Goal: Use online tool/utility: Use online tool/utility

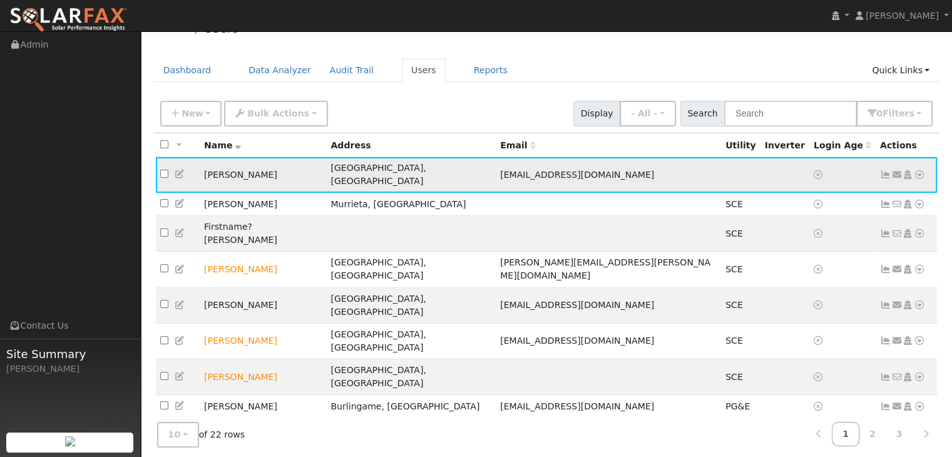
scroll to position [26, 0]
click at [920, 170] on icon at bounding box center [919, 174] width 11 height 9
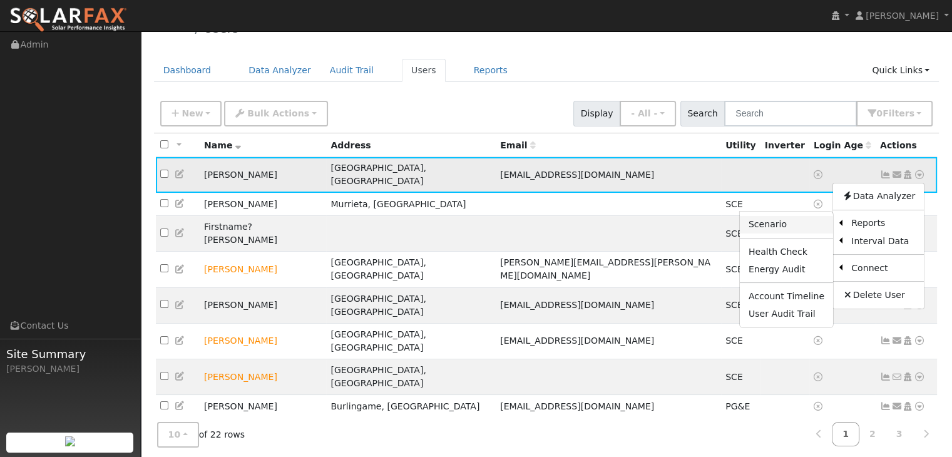
click at [788, 217] on link "Scenario" at bounding box center [786, 225] width 93 height 18
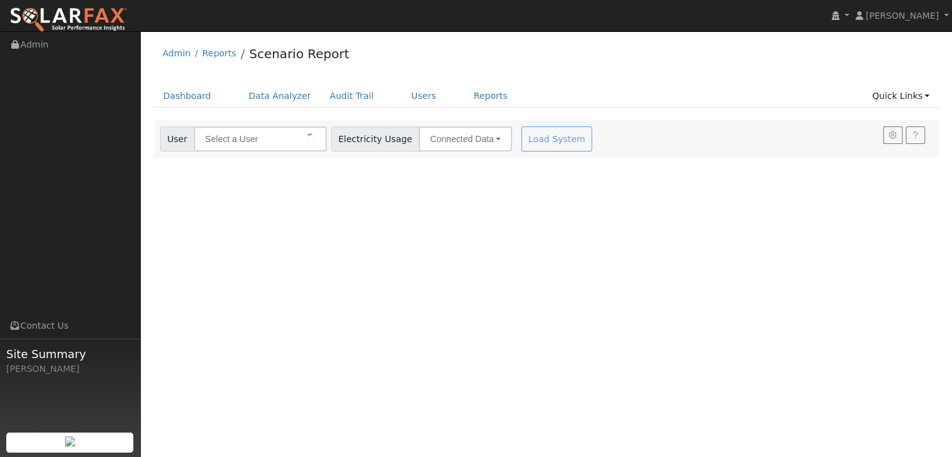
type input "[PERSON_NAME]"
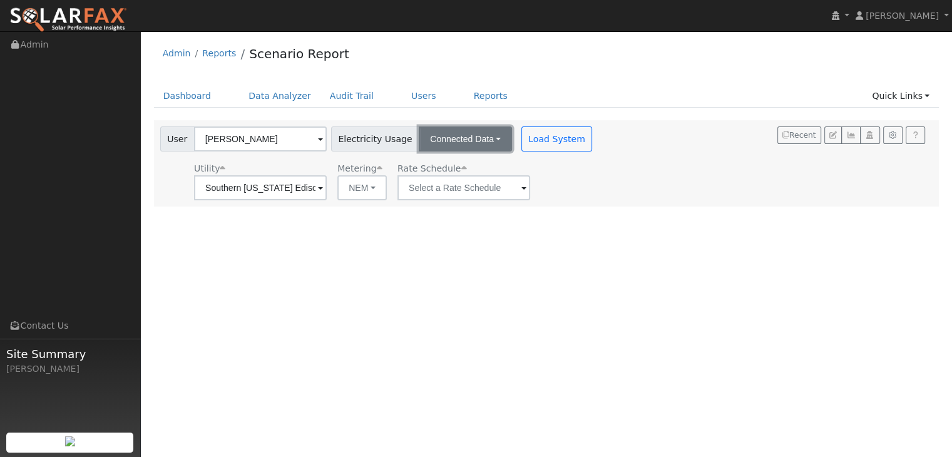
click at [491, 138] on button "Connected Data" at bounding box center [465, 138] width 93 height 25
click at [442, 203] on link "CSV Data" at bounding box center [466, 202] width 89 height 18
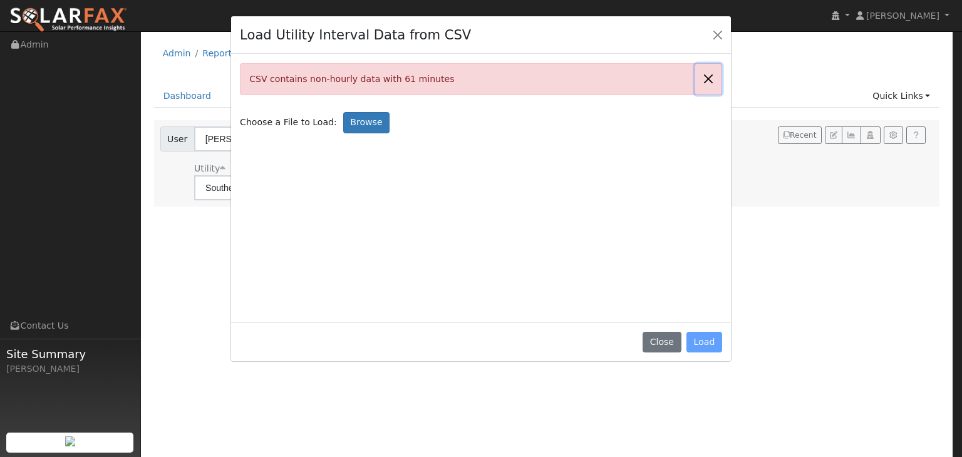
click at [711, 81] on button "Close" at bounding box center [708, 79] width 26 height 31
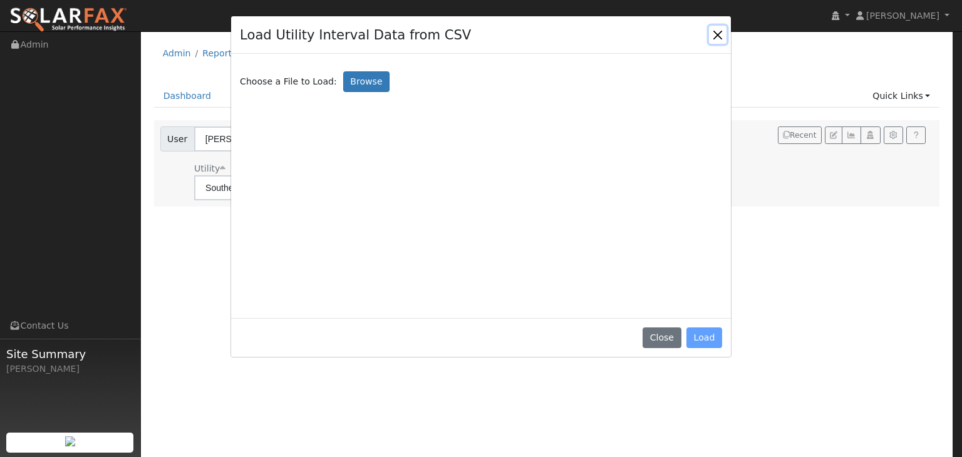
click at [716, 31] on button "Close" at bounding box center [718, 35] width 18 height 18
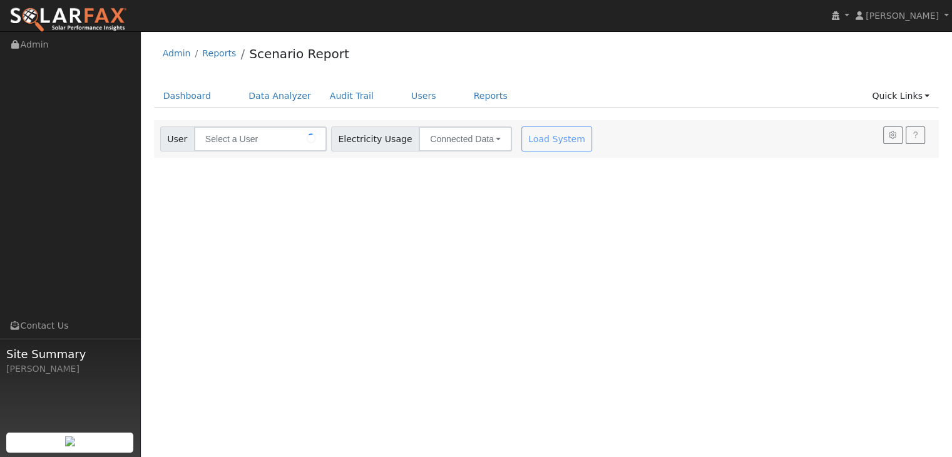
type input "[PERSON_NAME]"
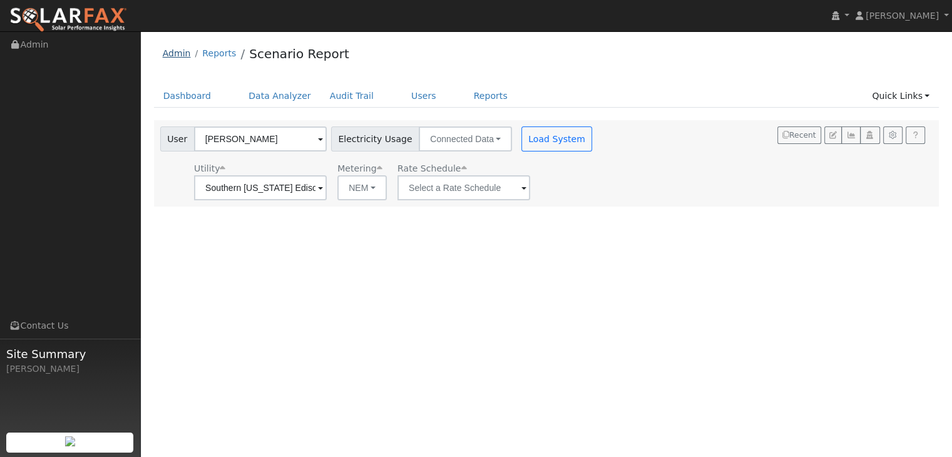
click at [168, 56] on link "Admin" at bounding box center [177, 53] width 28 height 10
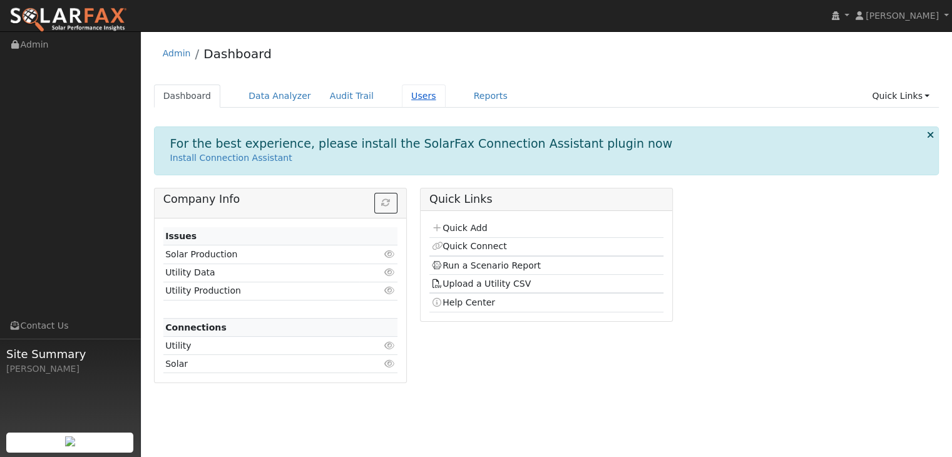
click at [402, 94] on link "Users" at bounding box center [424, 96] width 44 height 23
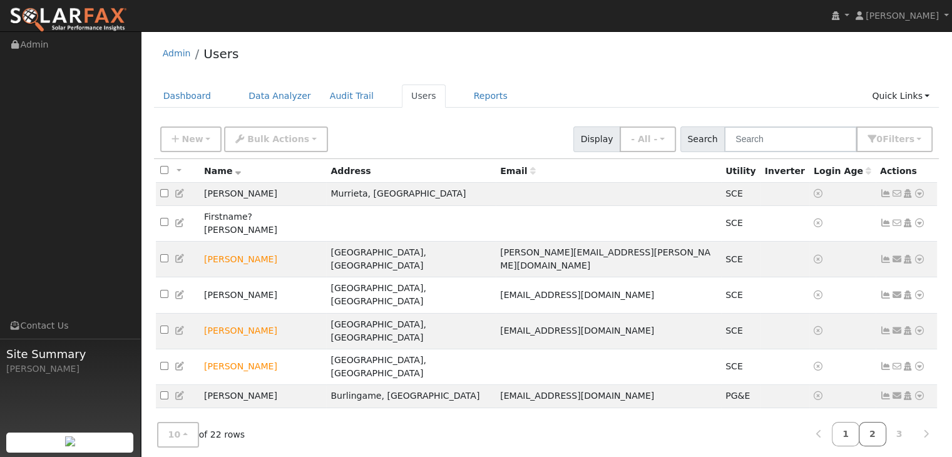
click at [878, 435] on link "2" at bounding box center [873, 434] width 28 height 24
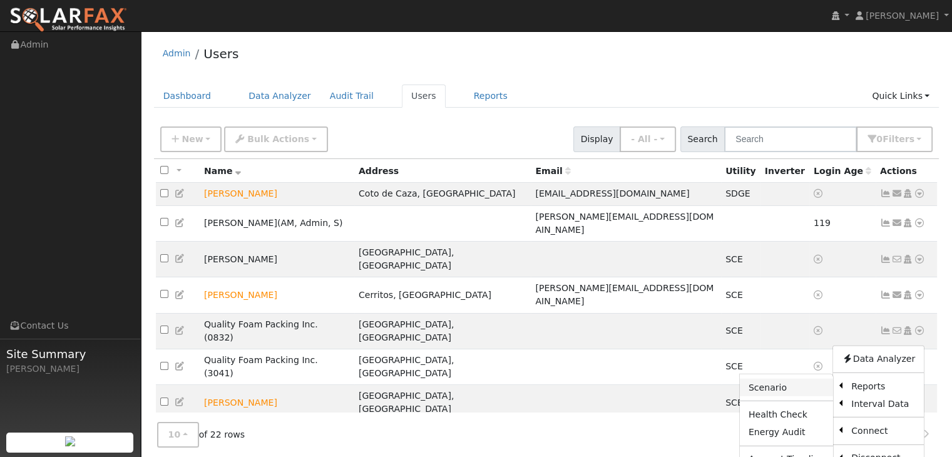
click at [779, 379] on link "Scenario" at bounding box center [786, 388] width 93 height 18
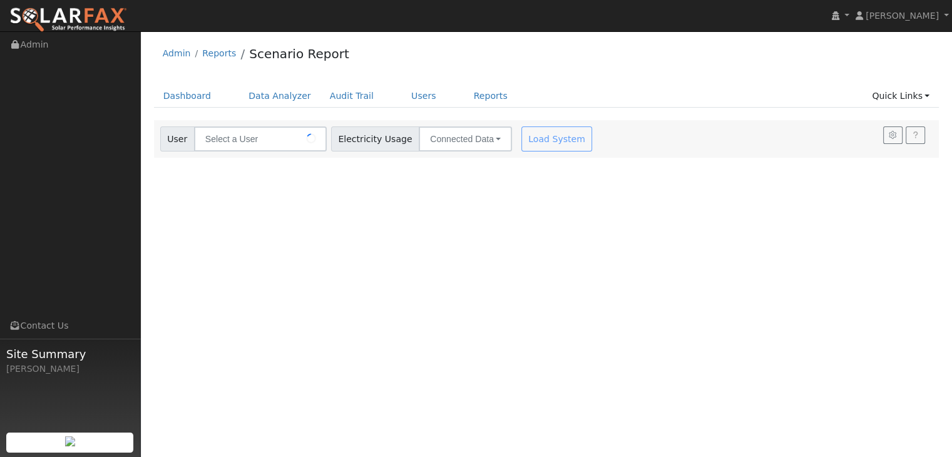
type input "[PERSON_NAME]"
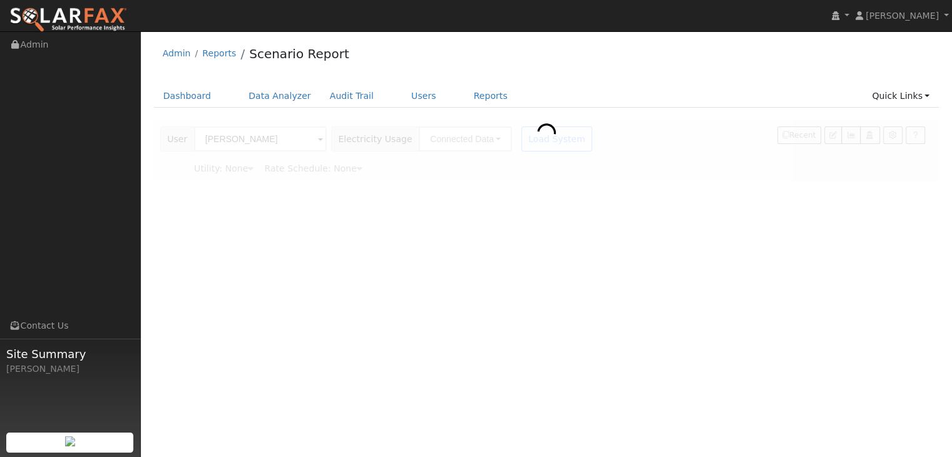
type input "Southern [US_STATE] Edison"
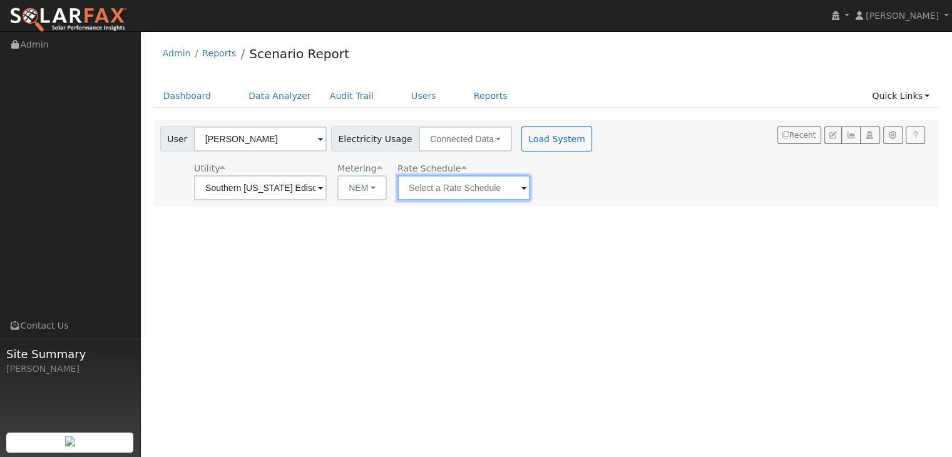
click at [517, 190] on input "text" at bounding box center [464, 187] width 133 height 25
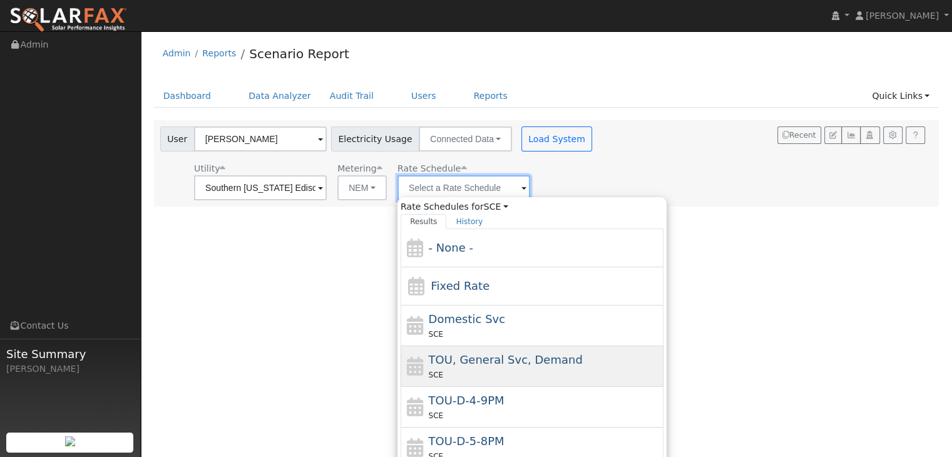
scroll to position [15, 0]
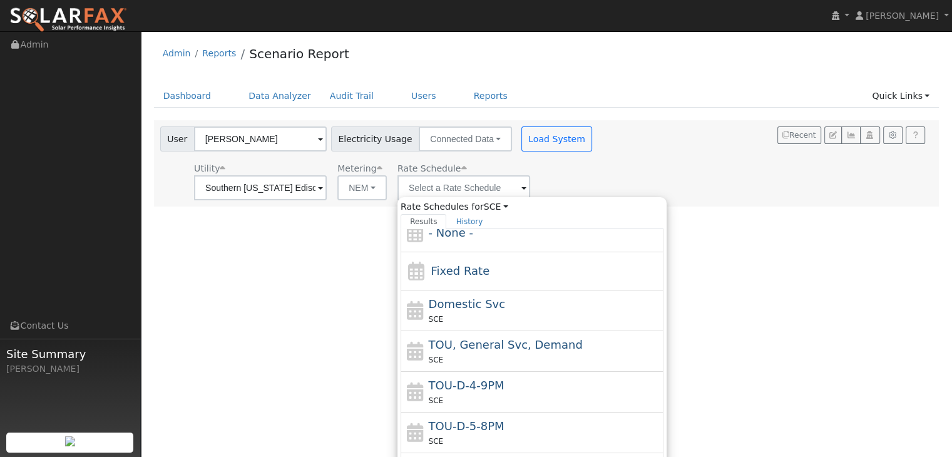
click at [522, 386] on div "TOU-D-4-9PM SCE" at bounding box center [545, 392] width 232 height 30
type input "TOU-D-4-9PM"
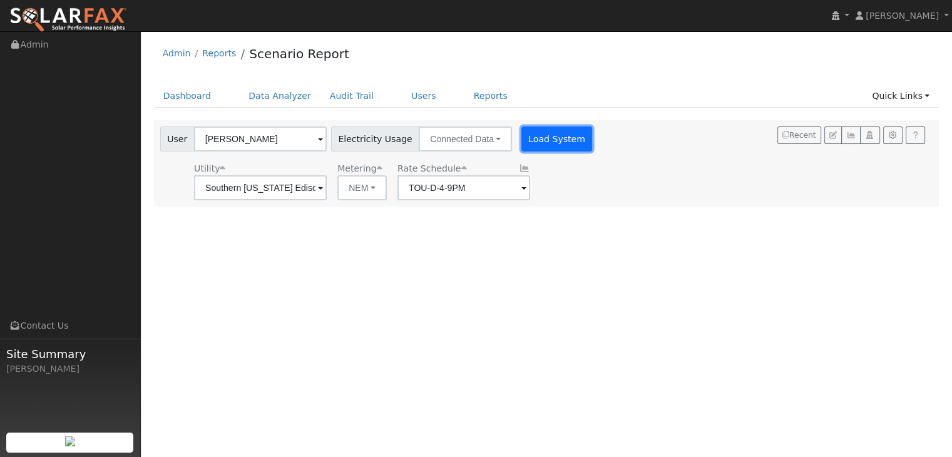
click at [536, 135] on button "Load System" at bounding box center [557, 138] width 71 height 25
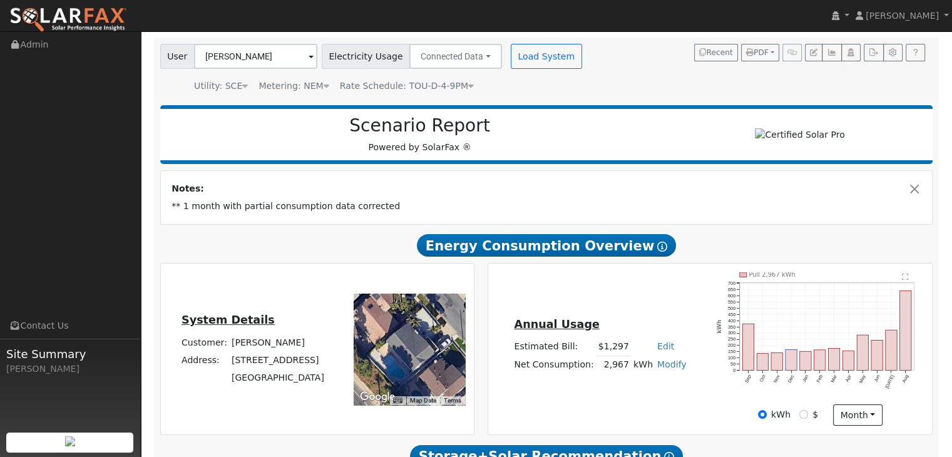
scroll to position [0, 0]
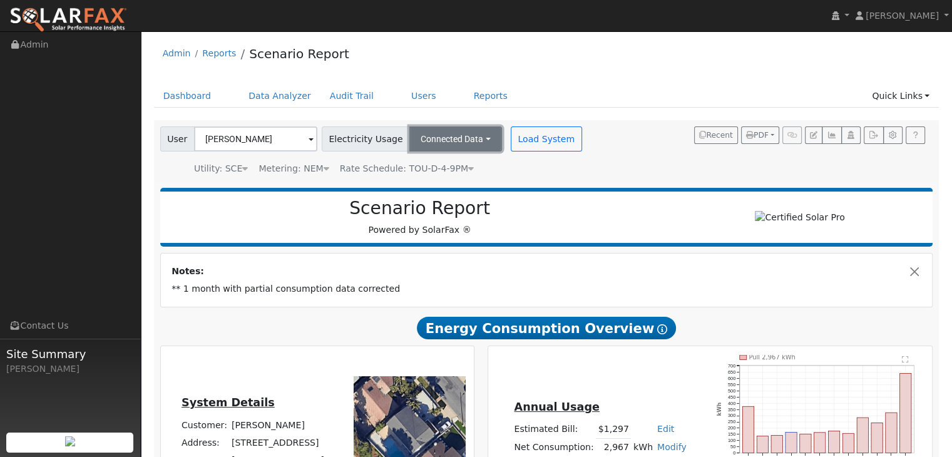
click at [476, 136] on button "Connected Data" at bounding box center [455, 138] width 93 height 25
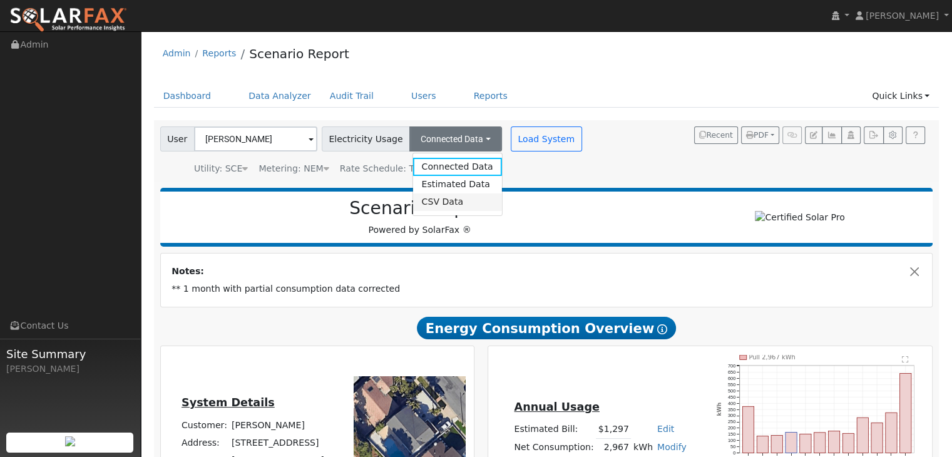
click at [428, 199] on link "CSV Data" at bounding box center [457, 202] width 89 height 18
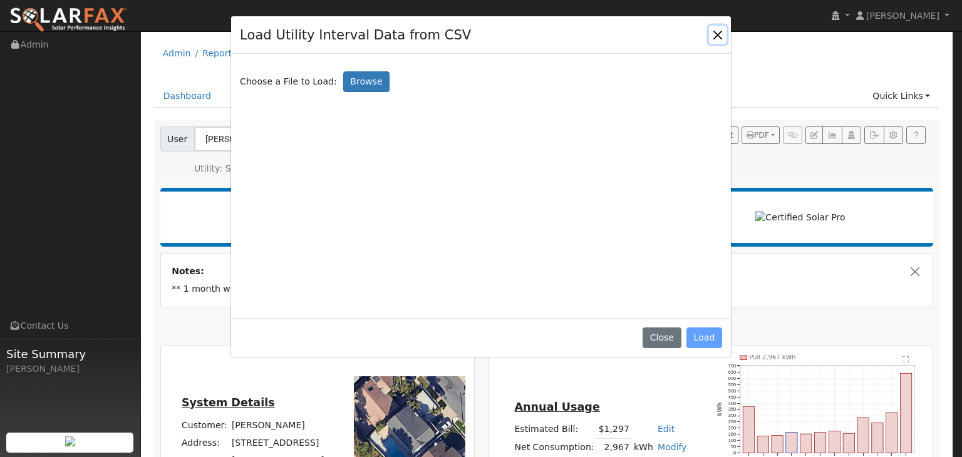
click at [719, 31] on button "Close" at bounding box center [718, 35] width 18 height 18
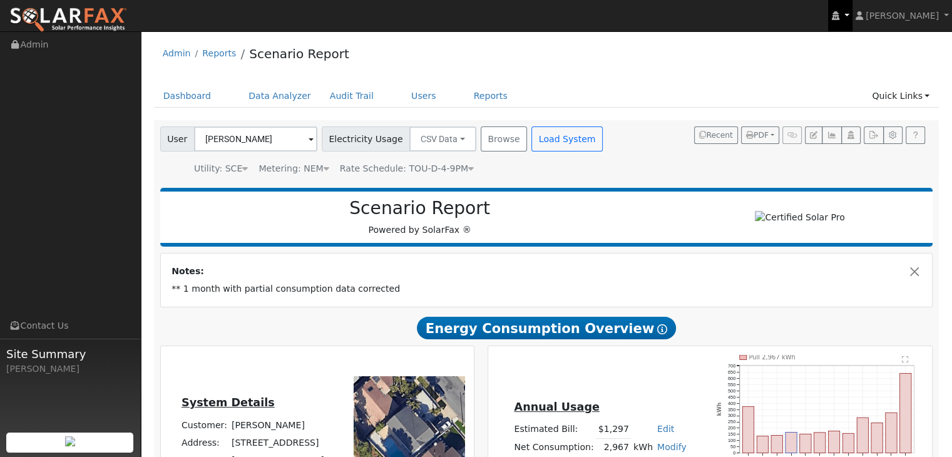
click at [852, 16] on link at bounding box center [840, 15] width 24 height 31
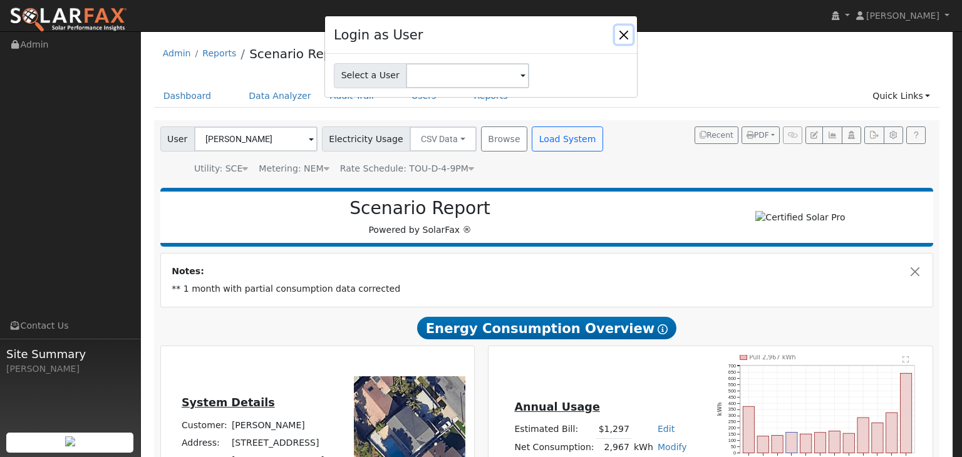
click at [624, 35] on button "Close" at bounding box center [624, 35] width 18 height 18
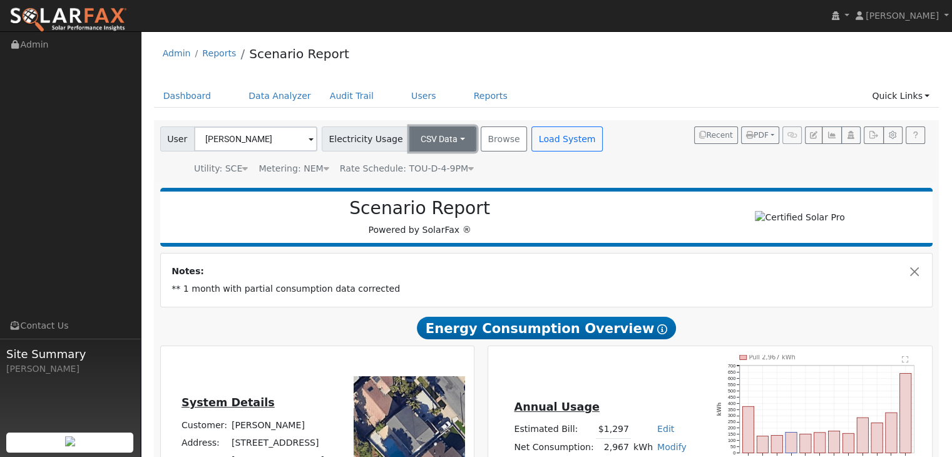
click at [452, 140] on button "CSV Data" at bounding box center [442, 138] width 67 height 25
click at [427, 165] on link "Connected Data" at bounding box center [430, 167] width 89 height 18
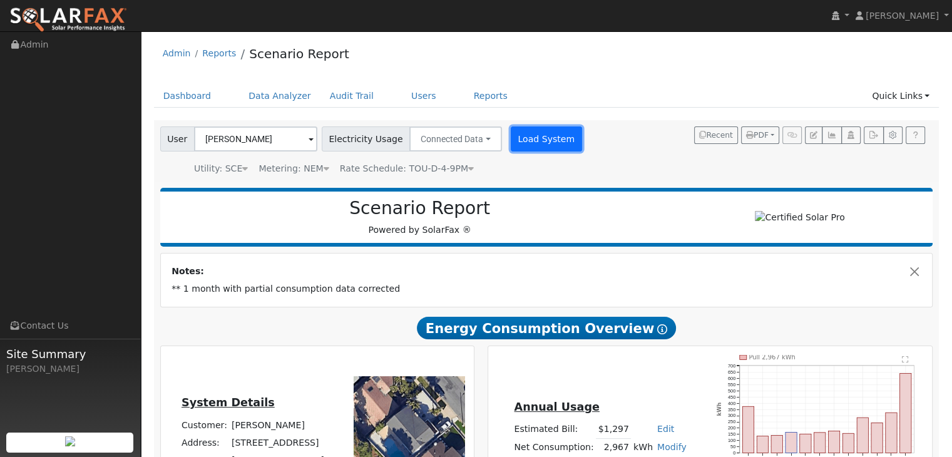
click at [531, 144] on button "Load System" at bounding box center [546, 138] width 71 height 25
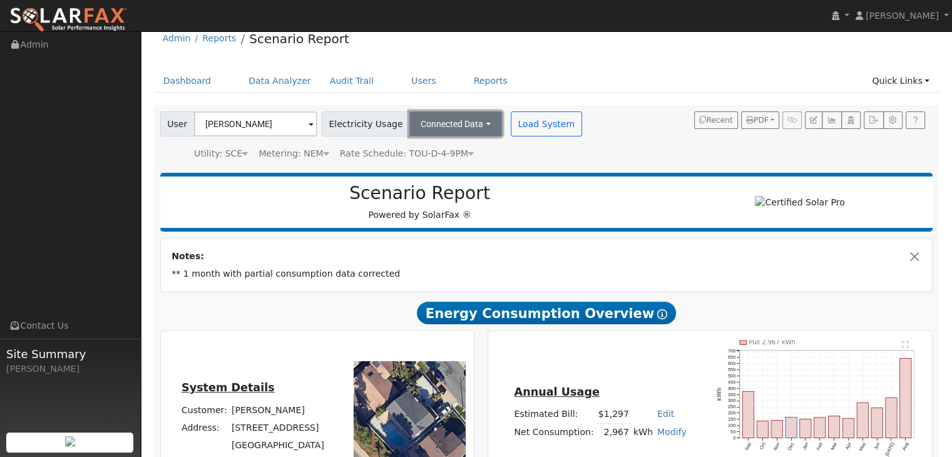
click at [473, 120] on button "Connected Data" at bounding box center [455, 123] width 93 height 25
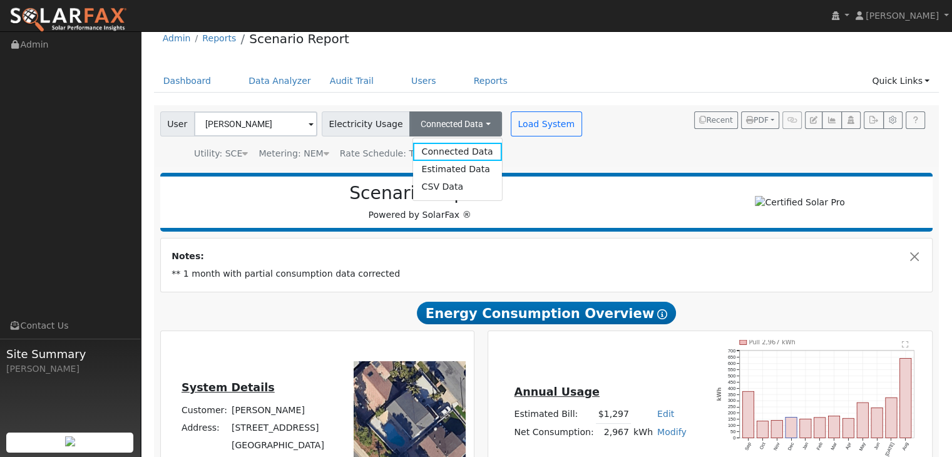
click at [530, 150] on div "Utility: SCE Southern California Edison Metering: NEM NEM NEM NBT Rate Schedule…" at bounding box center [372, 152] width 429 height 18
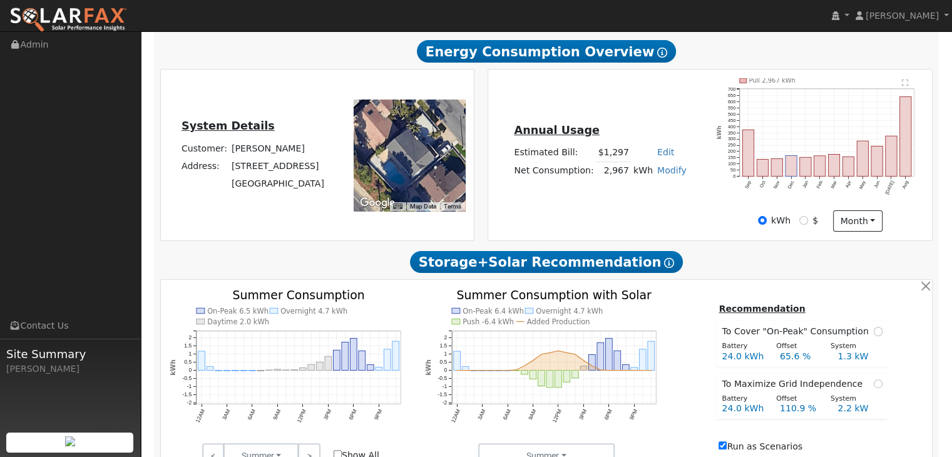
scroll to position [282, 0]
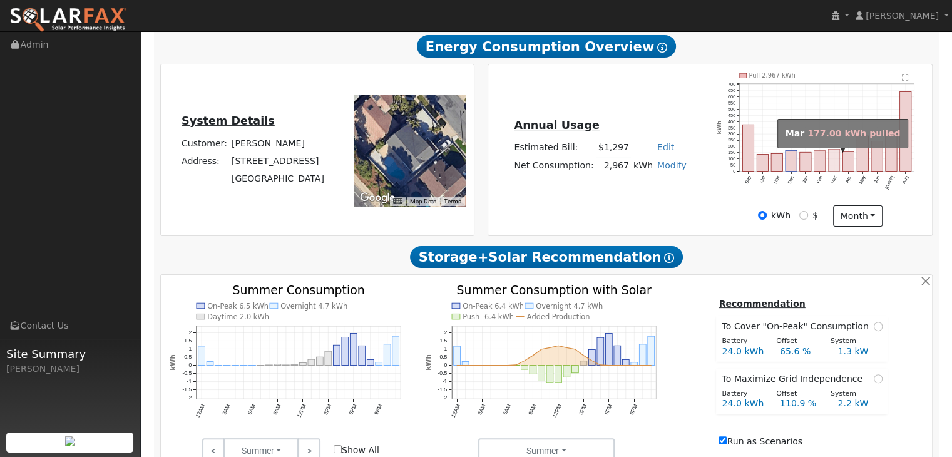
click at [831, 168] on rect "onclick=""" at bounding box center [834, 161] width 11 height 22
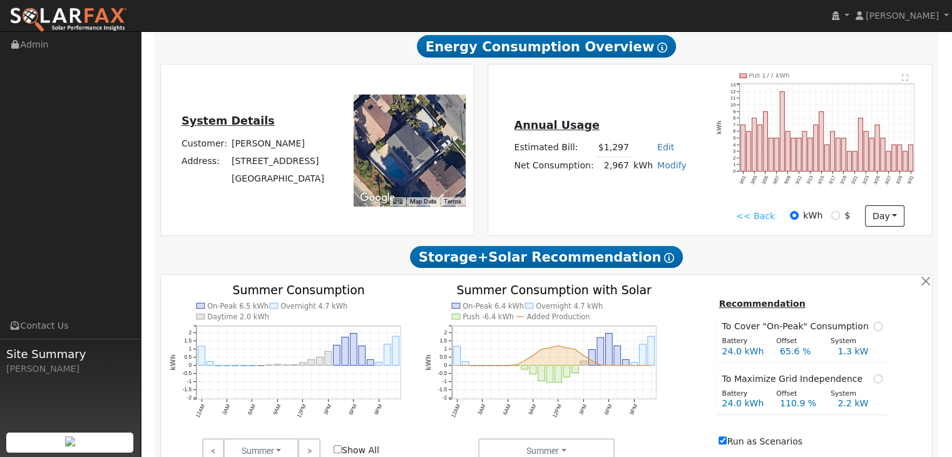
click at [771, 220] on link "<< Back" at bounding box center [755, 216] width 39 height 13
